Goal: Browse casually: Explore the website without a specific task or goal

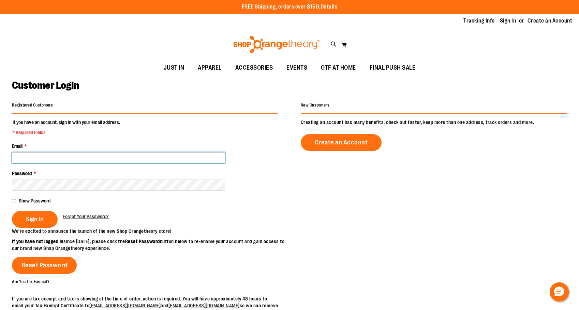
type input "**********"
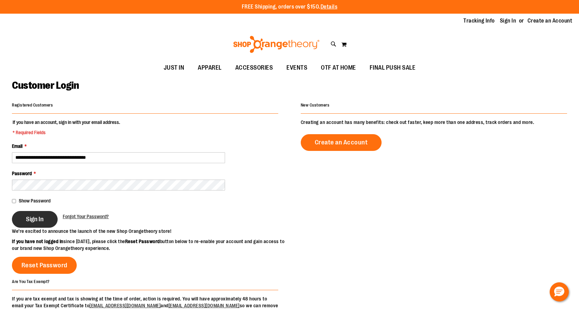
click at [43, 217] on span "Sign In" at bounding box center [35, 219] width 18 height 8
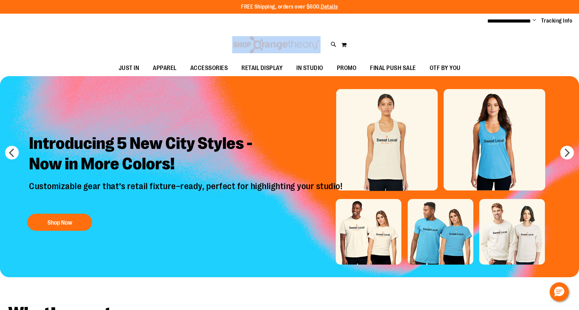
drag, startPoint x: 121, startPoint y: 56, endPoint x: 243, endPoint y: 53, distance: 121.2
click at [233, 52] on div "Toggle Nav Search Popular Suggestions Advanced Search" at bounding box center [289, 44] width 579 height 31
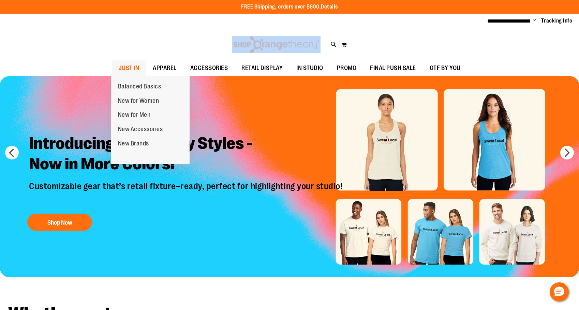
click at [133, 64] on span "JUST IN" at bounding box center [129, 67] width 21 height 15
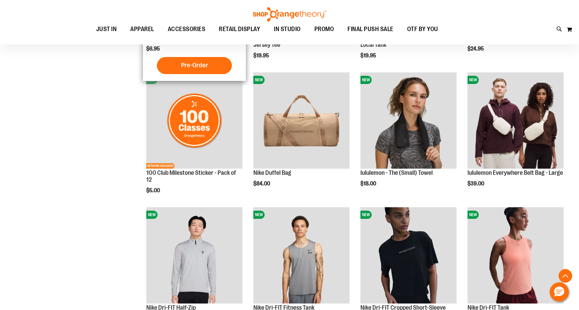
scroll to position [471, 0]
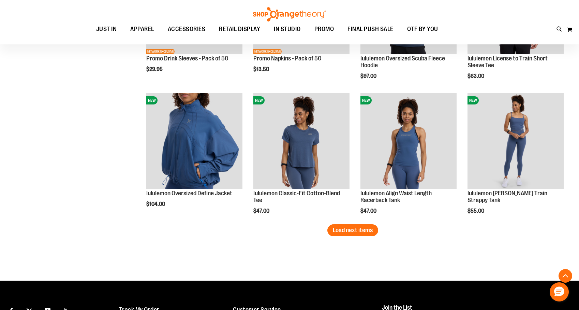
scroll to position [1125, 0]
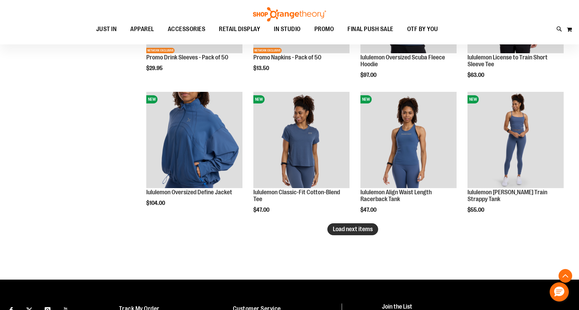
click at [352, 229] on span "Load next items" at bounding box center [353, 229] width 40 height 7
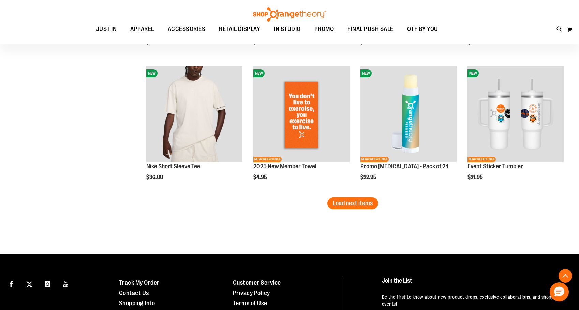
scroll to position [1568, 0]
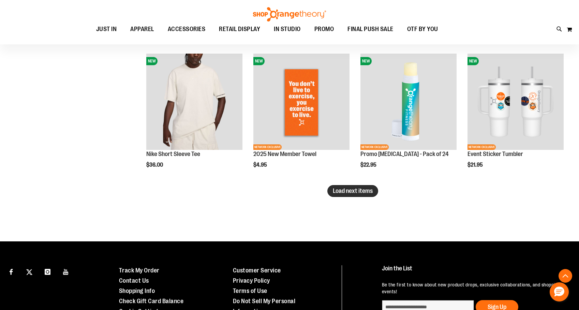
click at [356, 194] on span "Load next items" at bounding box center [353, 190] width 40 height 7
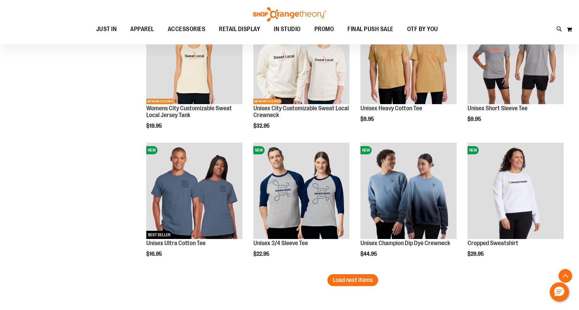
scroll to position [1887, 0]
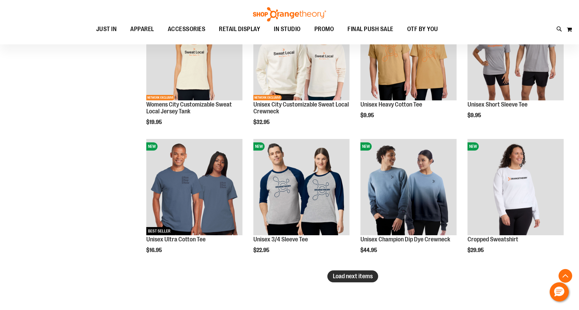
click at [355, 277] on span "Load next items" at bounding box center [353, 276] width 40 height 7
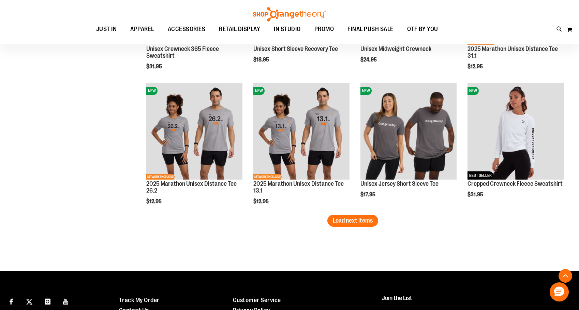
scroll to position [2349, 0]
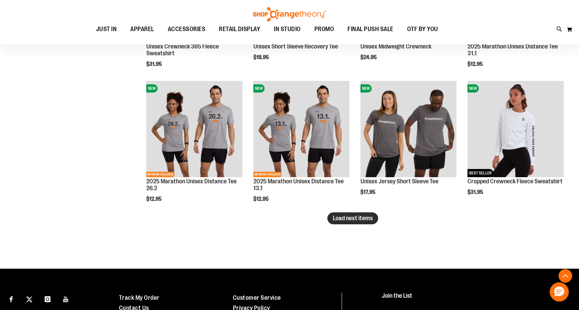
click at [345, 219] on span "Load next items" at bounding box center [353, 218] width 40 height 7
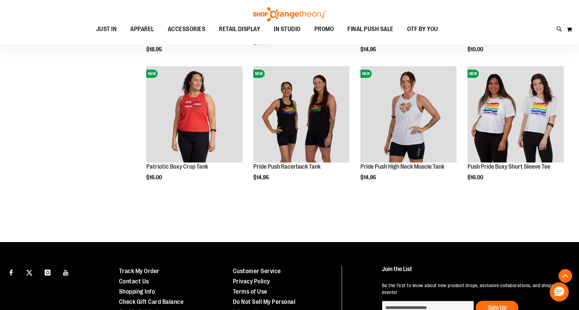
scroll to position [2774, 0]
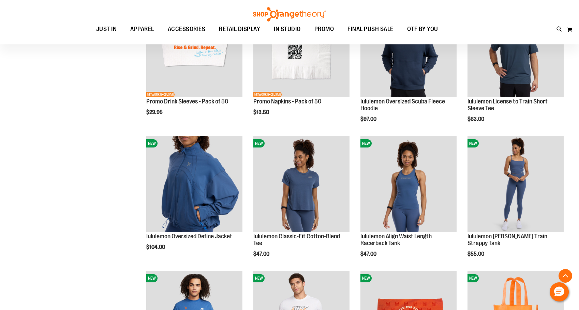
scroll to position [943, 0]
